Goal: Transaction & Acquisition: Register for event/course

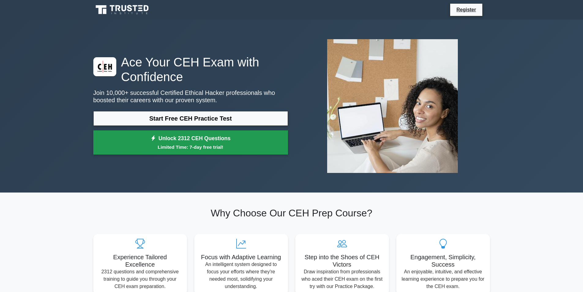
click at [130, 137] on link "Unlock 2312 CEH Questions Limited Time: 7-day free trial!" at bounding box center [190, 142] width 195 height 24
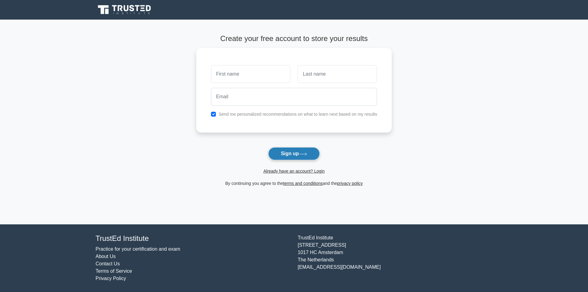
click at [315, 159] on button "Sign up" at bounding box center [293, 153] width 51 height 13
click at [281, 157] on button "Sign up" at bounding box center [293, 153] width 51 height 13
click at [302, 157] on button "Sign up" at bounding box center [293, 153] width 51 height 13
